Goal: Check status: Check status

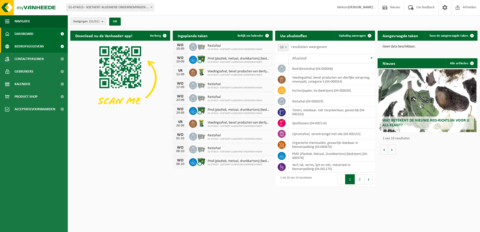
click at [17, 44] on span "Bedrijfsgegevens" at bounding box center [29, 46] width 29 height 13
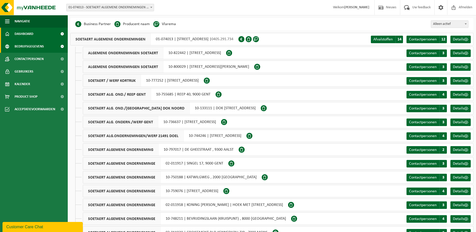
click at [30, 36] on span "Dashboard" at bounding box center [24, 34] width 19 height 13
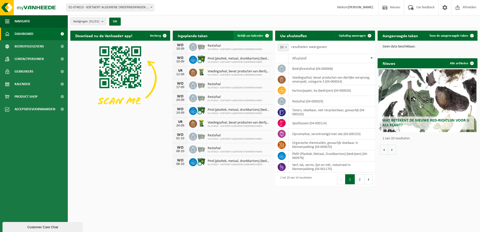
click at [252, 34] on span "Bekijk uw kalender" at bounding box center [251, 35] width 26 height 3
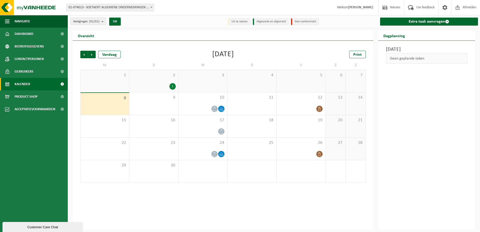
click at [167, 79] on div "2 1" at bounding box center [153, 81] width 49 height 22
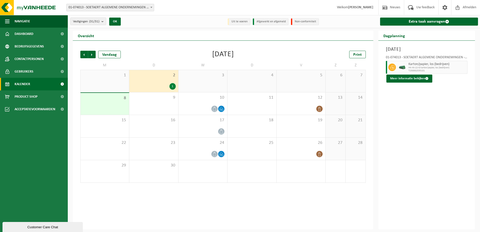
click at [203, 81] on div "3" at bounding box center [203, 81] width 49 height 22
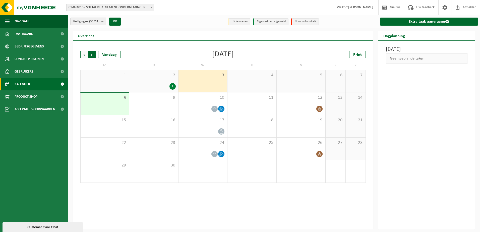
click at [83, 54] on span "Vorige" at bounding box center [84, 55] width 8 height 8
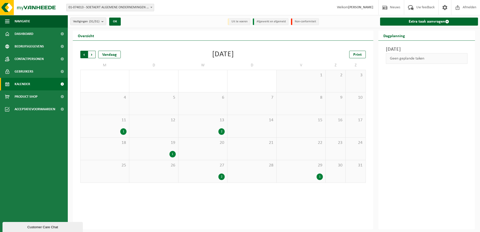
click at [91, 53] on span "Volgende" at bounding box center [92, 55] width 8 height 8
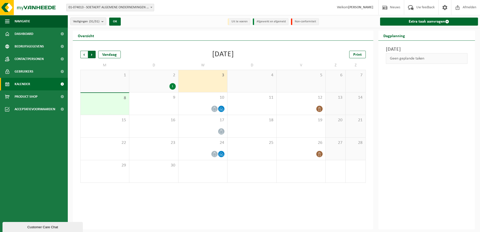
click at [84, 56] on span "Vorige" at bounding box center [84, 55] width 8 height 8
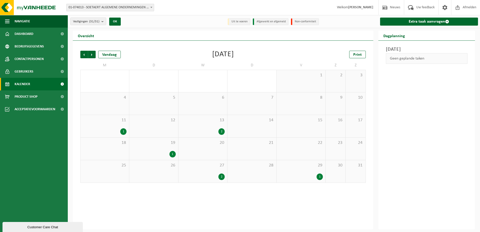
click at [212, 168] on div "27 2" at bounding box center [203, 171] width 49 height 22
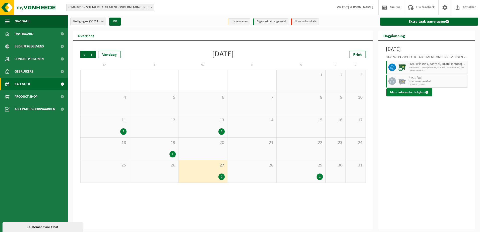
click at [413, 96] on button "Meer informatie bekijken" at bounding box center [410, 92] width 46 height 8
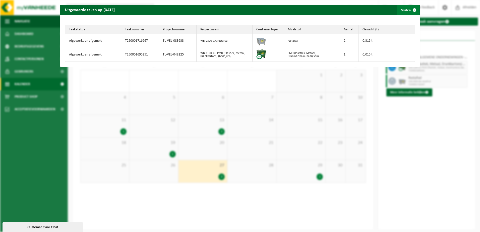
click at [412, 10] on span "button" at bounding box center [415, 10] width 10 height 10
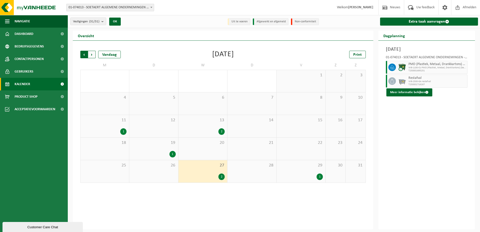
click at [90, 57] on span "Volgende" at bounding box center [92, 55] width 8 height 8
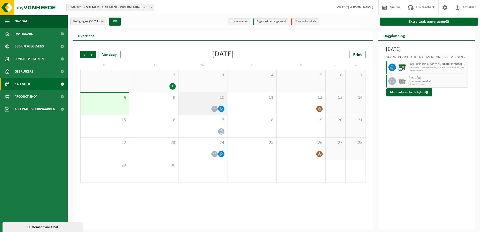
click at [209, 106] on div at bounding box center [203, 108] width 44 height 7
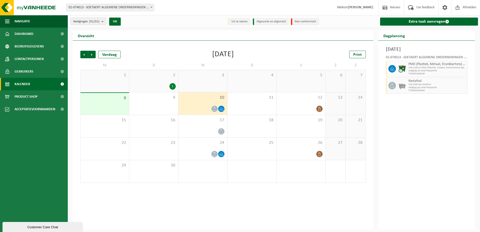
click at [209, 106] on div at bounding box center [203, 108] width 44 height 7
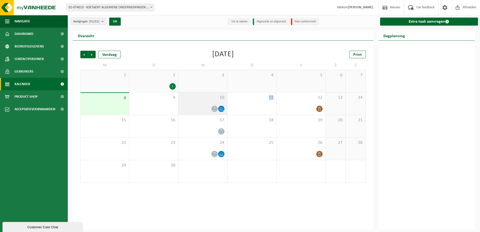
click at [209, 106] on div at bounding box center [203, 108] width 44 height 7
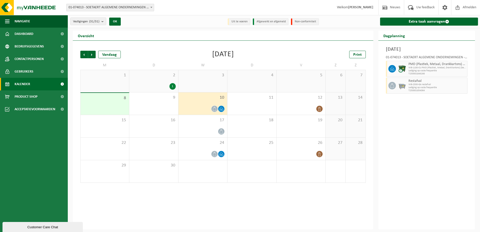
click at [209, 106] on div at bounding box center [203, 108] width 44 height 7
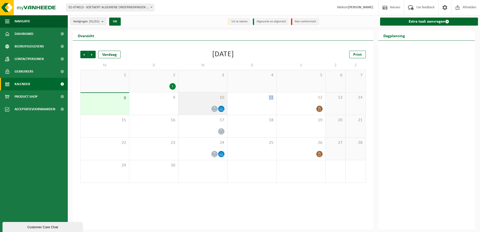
click at [209, 106] on div at bounding box center [203, 108] width 44 height 7
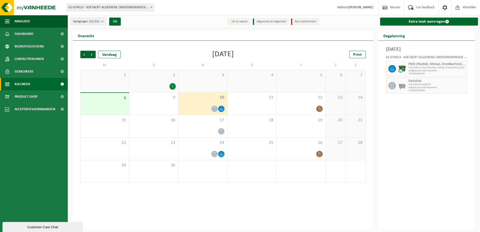
drag, startPoint x: 209, startPoint y: 106, endPoint x: 202, endPoint y: 81, distance: 26.7
click at [202, 81] on div "3" at bounding box center [203, 81] width 49 height 22
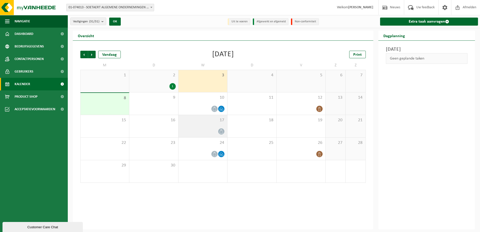
click at [208, 123] on div "17" at bounding box center [203, 126] width 49 height 22
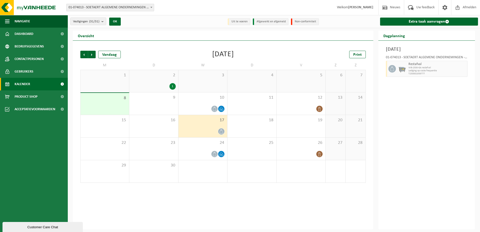
click at [204, 85] on div "3" at bounding box center [203, 81] width 49 height 22
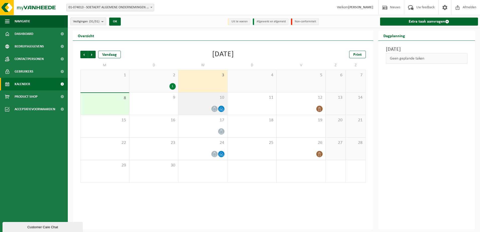
click at [205, 101] on div "10" at bounding box center [203, 103] width 49 height 22
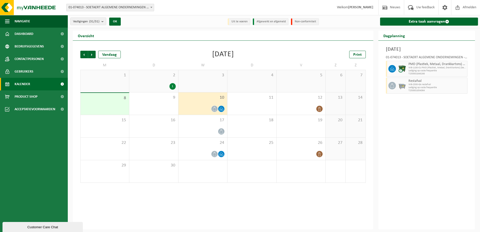
click at [202, 84] on div "3" at bounding box center [203, 81] width 49 height 22
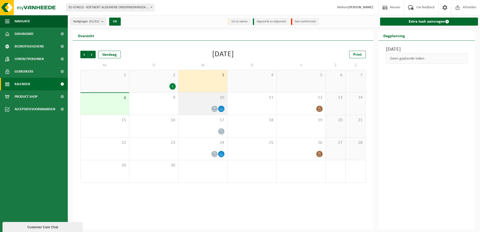
click at [203, 106] on div at bounding box center [203, 108] width 44 height 7
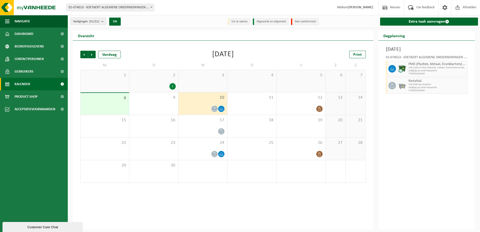
click at [159, 82] on div "2 1" at bounding box center [153, 81] width 49 height 22
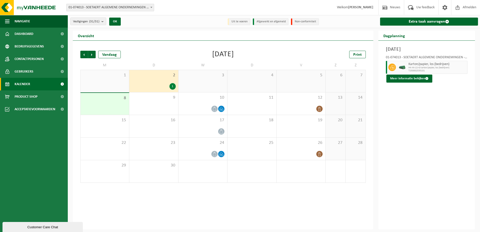
click at [159, 82] on div "2 1" at bounding box center [153, 81] width 49 height 22
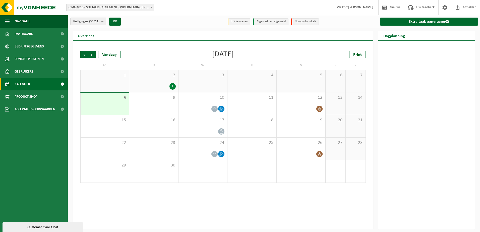
click at [159, 82] on div "2 1" at bounding box center [153, 81] width 49 height 22
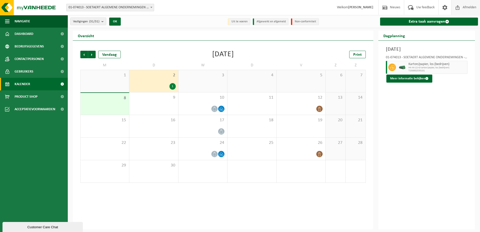
click at [464, 7] on span "Afmelden" at bounding box center [470, 7] width 16 height 15
